Goal: Task Accomplishment & Management: Use online tool/utility

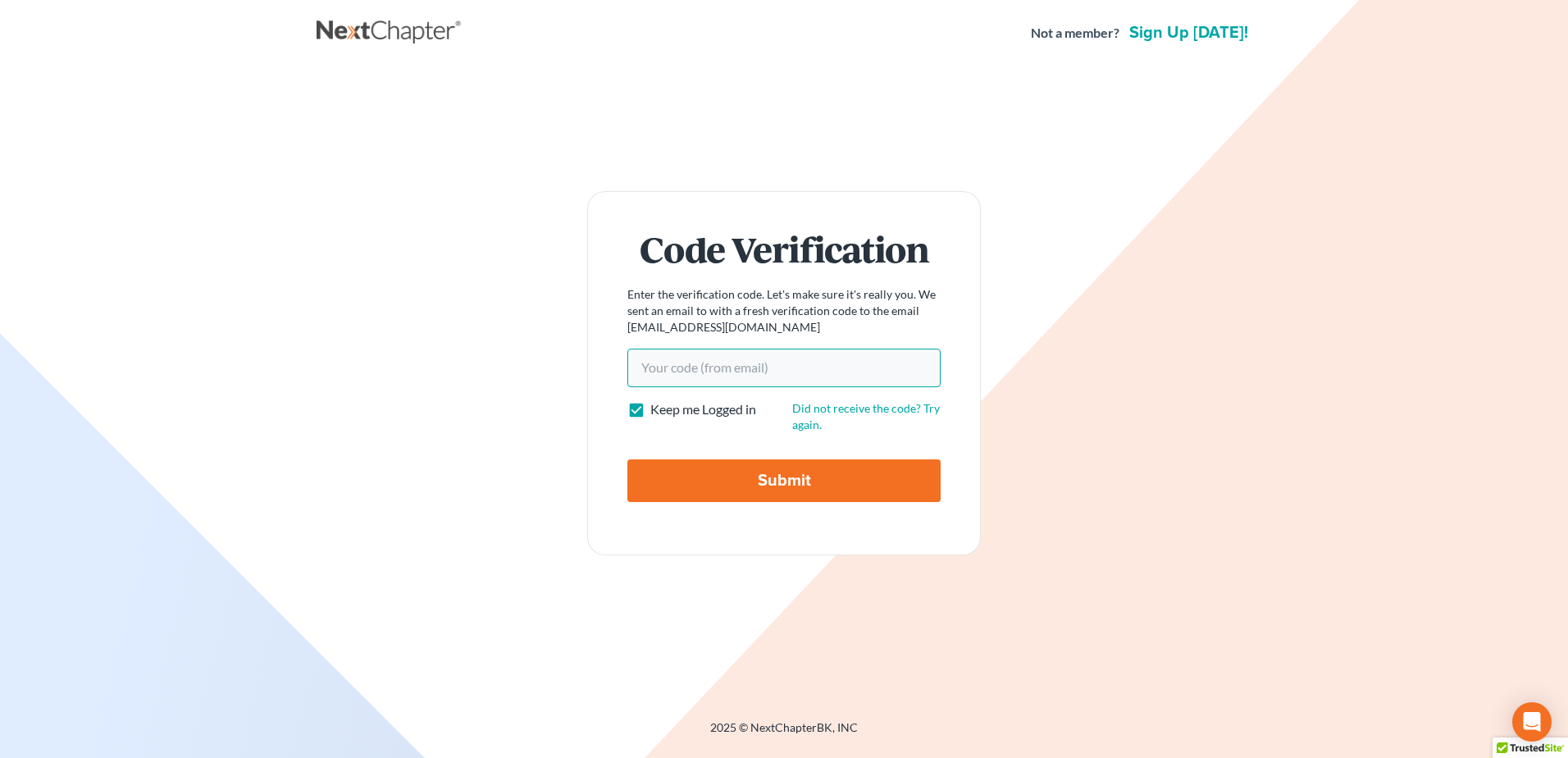
click at [655, 359] on input "Your code(from email)" at bounding box center [784, 367] width 313 height 38
paste input "a3431e"
type input "a3431e"
drag, startPoint x: 694, startPoint y: 490, endPoint x: 577, endPoint y: 84, distance: 422.5
click at [694, 482] on input "Submit" at bounding box center [784, 481] width 313 height 43
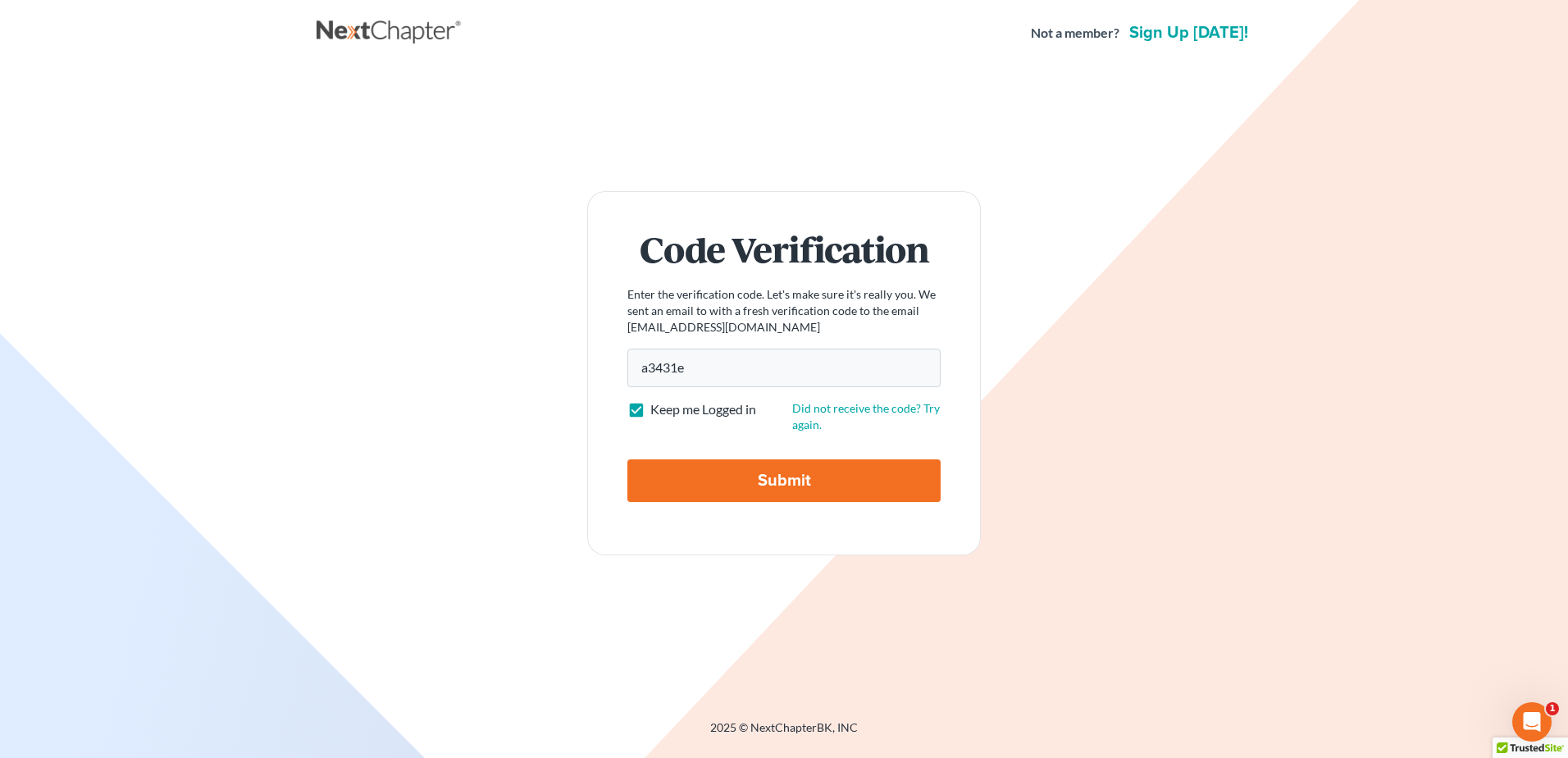
type input "Thinking..."
